Goal: Transaction & Acquisition: Download file/media

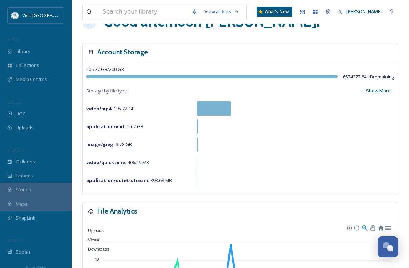
scroll to position [36, 0]
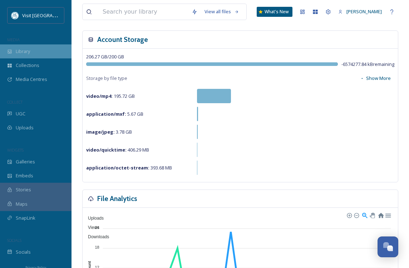
click at [32, 52] on div "Library" at bounding box center [36, 51] width 72 height 14
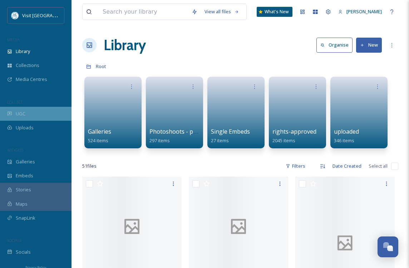
click at [38, 119] on div "UGC" at bounding box center [36, 114] width 72 height 14
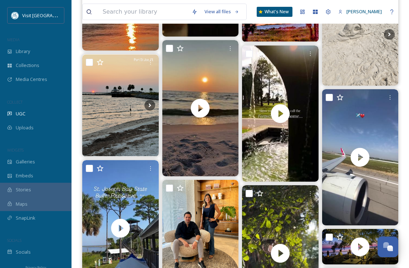
scroll to position [1024, 0]
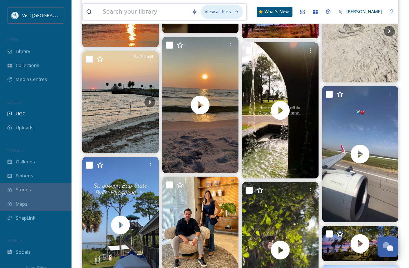
click at [225, 9] on div "View all files" at bounding box center [222, 12] width 42 height 14
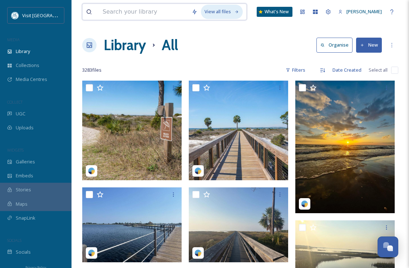
click at [225, 9] on div "View all files" at bounding box center [222, 12] width 42 height 14
click at [170, 9] on input at bounding box center [143, 12] width 89 height 16
type input "old people"
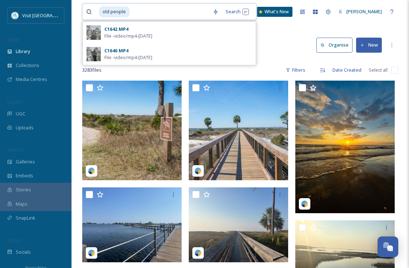
click at [146, 15] on input at bounding box center [169, 12] width 79 height 16
type input "o"
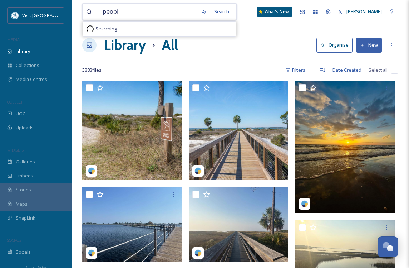
type input "people"
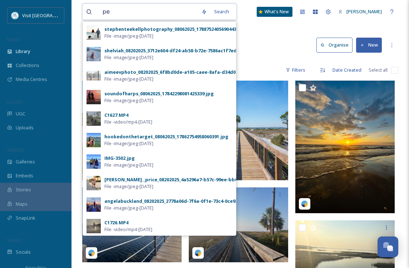
type input "p"
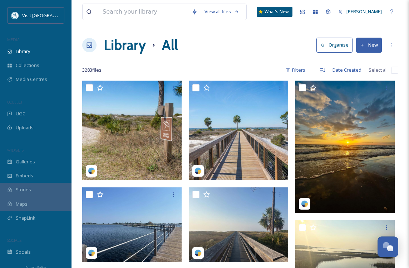
click at [188, 9] on input at bounding box center [143, 12] width 89 height 16
click at [91, 12] on icon at bounding box center [89, 11] width 5 height 5
click at [167, 8] on input at bounding box center [143, 12] width 89 height 16
type input "beach'"
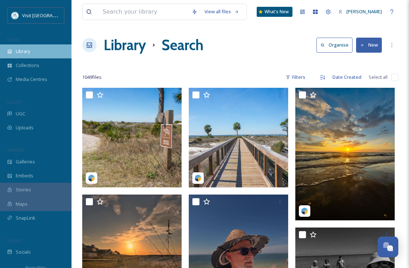
click at [39, 53] on div "Library" at bounding box center [36, 51] width 72 height 14
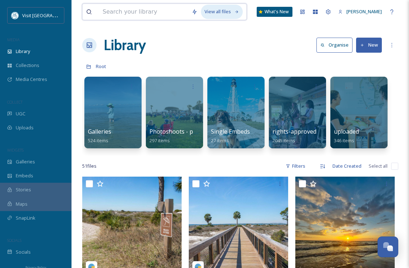
click at [232, 11] on div "View all files" at bounding box center [222, 12] width 42 height 14
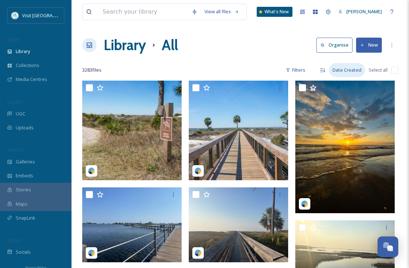
click at [347, 70] on div "Date Created" at bounding box center [347, 70] width 36 height 14
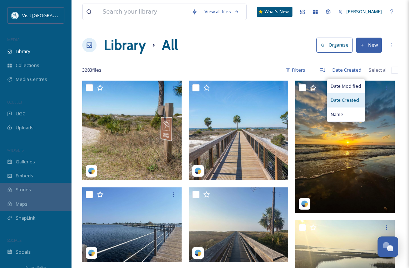
click at [346, 94] on div "Date Created" at bounding box center [347, 100] width 38 height 14
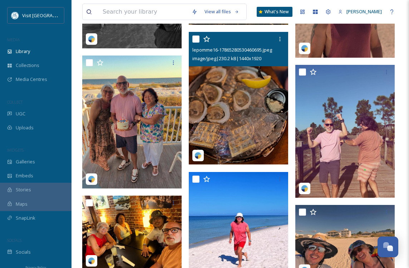
scroll to position [459, 0]
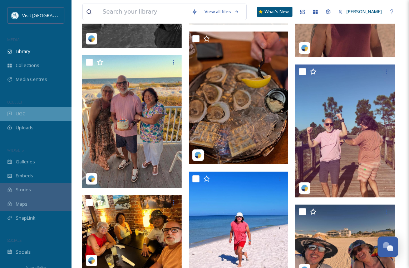
click at [29, 113] on div "UGC" at bounding box center [36, 114] width 72 height 14
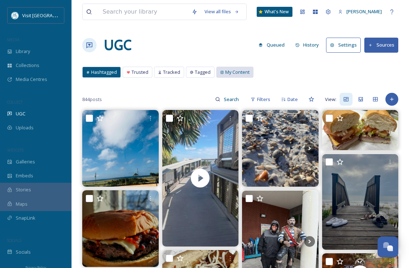
click at [234, 69] on span "My Content" at bounding box center [237, 72] width 24 height 7
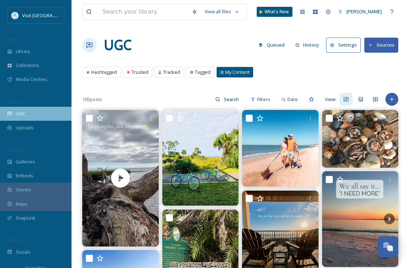
click at [34, 113] on div "UGC" at bounding box center [36, 114] width 72 height 14
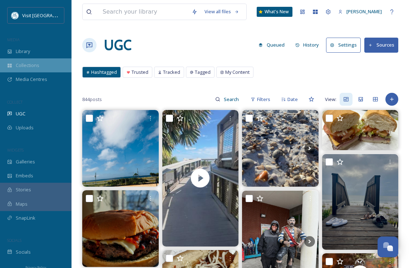
click at [44, 62] on div "Collections" at bounding box center [36, 65] width 72 height 14
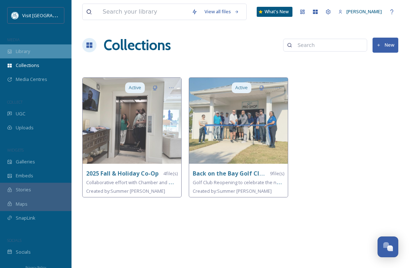
click at [49, 49] on div "Library" at bounding box center [36, 51] width 72 height 14
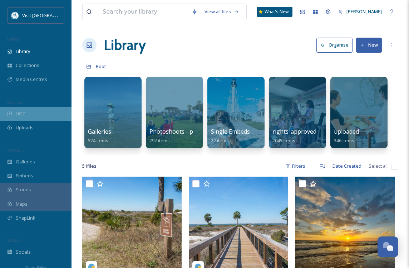
click at [48, 111] on div "UGC" at bounding box center [36, 114] width 72 height 14
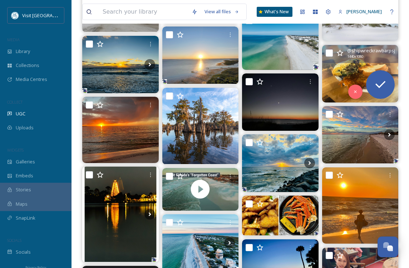
scroll to position [2380, 0]
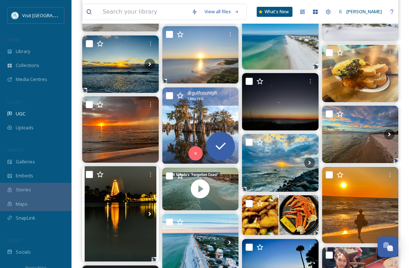
click at [208, 127] on img at bounding box center [201, 125] width 77 height 77
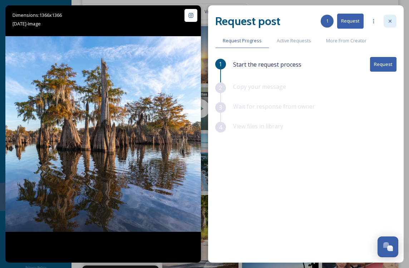
click at [388, 18] on icon at bounding box center [391, 21] width 6 height 6
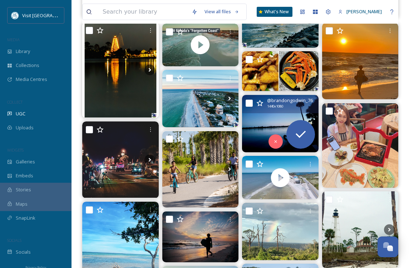
scroll to position [2530, 0]
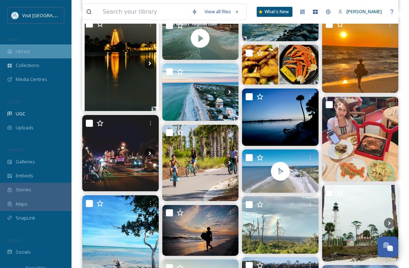
click at [37, 49] on div "Library" at bounding box center [36, 51] width 72 height 14
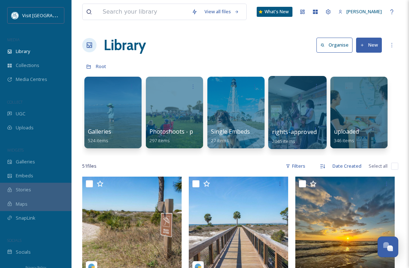
click at [296, 112] on div at bounding box center [297, 112] width 58 height 73
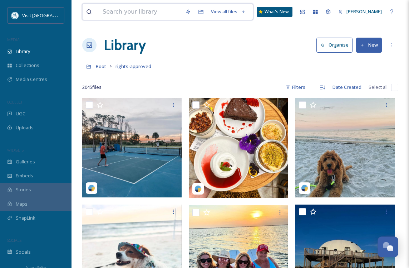
click at [167, 17] on input at bounding box center [140, 12] width 83 height 16
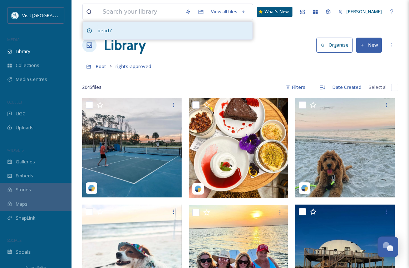
click at [117, 28] on div "beach'" at bounding box center [168, 31] width 170 height 18
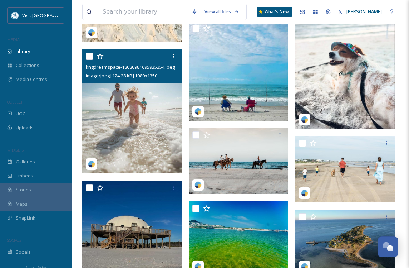
scroll to position [927, 0]
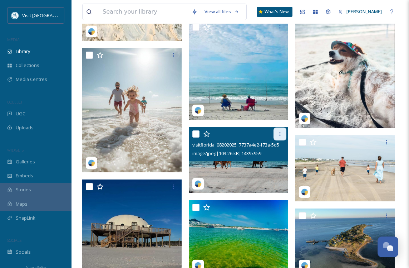
click at [281, 134] on icon at bounding box center [280, 134] width 6 height 6
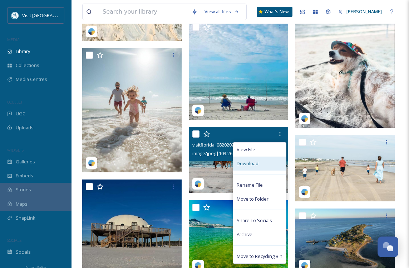
click at [266, 159] on div "Download" at bounding box center [259, 163] width 53 height 14
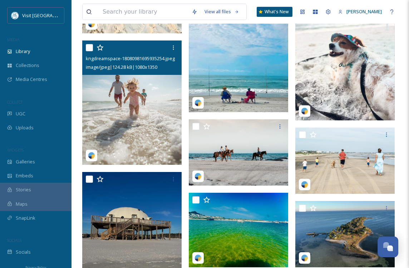
scroll to position [931, 0]
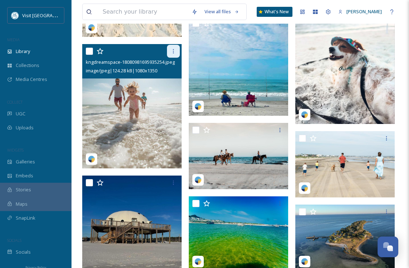
click at [175, 52] on icon at bounding box center [174, 51] width 6 height 6
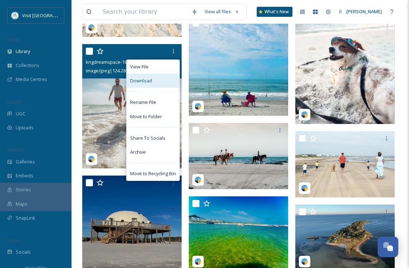
click at [166, 78] on div "Download" at bounding box center [153, 81] width 53 height 14
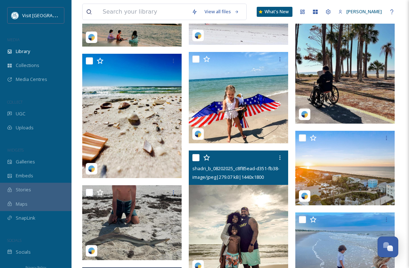
scroll to position [4360, 0]
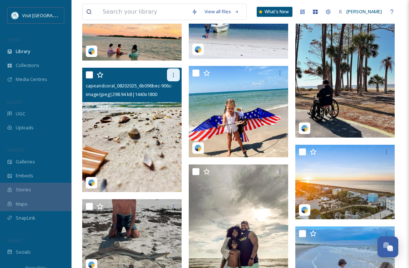
click at [175, 76] on icon at bounding box center [174, 75] width 6 height 6
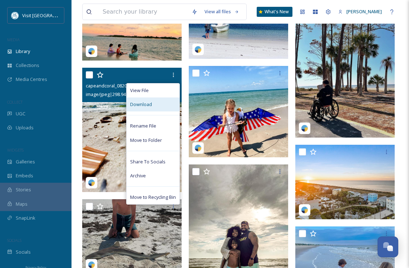
click at [171, 104] on div "Download" at bounding box center [153, 104] width 53 height 14
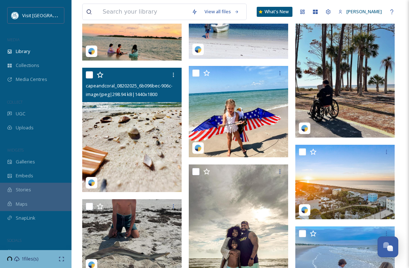
click at [150, 77] on div at bounding box center [133, 74] width 94 height 13
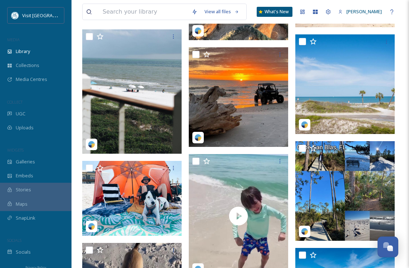
scroll to position [5190, 0]
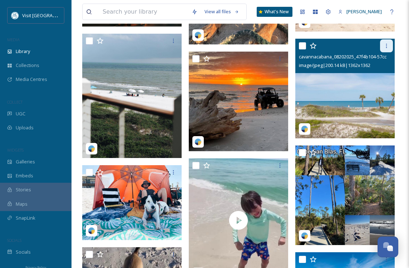
click at [387, 47] on icon at bounding box center [387, 46] width 1 height 4
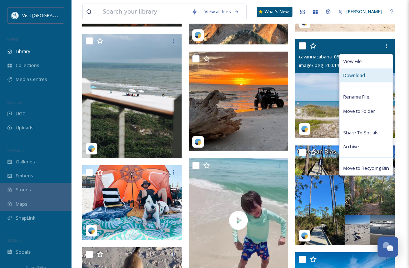
click at [369, 76] on div "Download" at bounding box center [366, 75] width 53 height 14
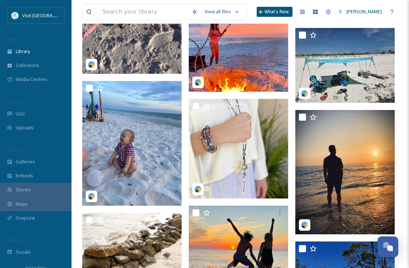
scroll to position [5497, 0]
